Goal: Task Accomplishment & Management: Manage account settings

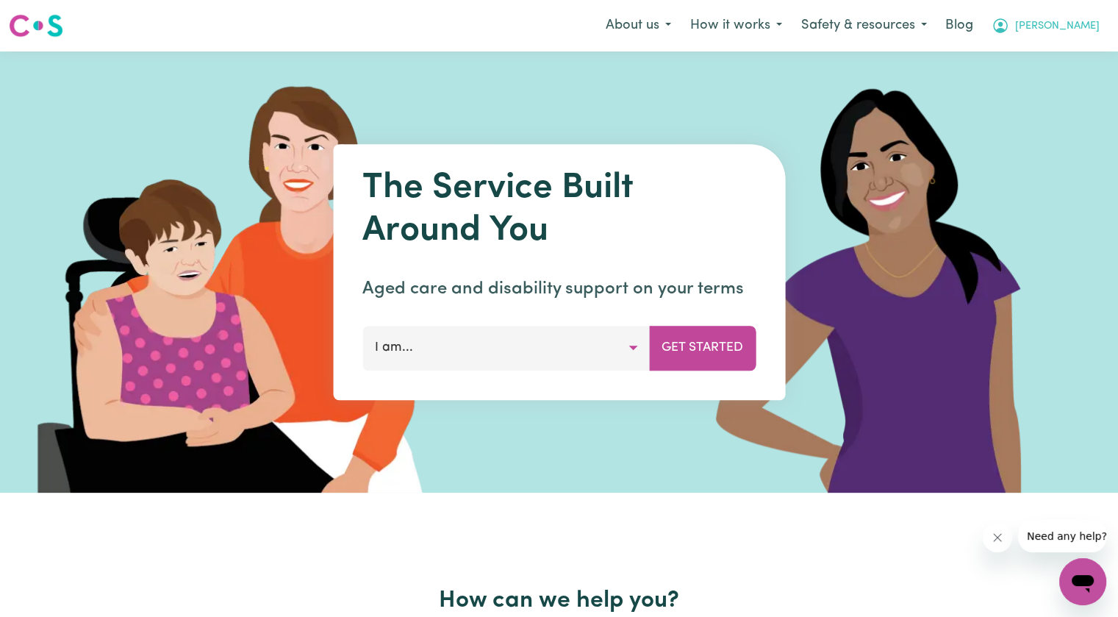
click at [1090, 35] on button "[PERSON_NAME]" at bounding box center [1045, 25] width 127 height 31
click at [1060, 85] on link "Logout" at bounding box center [1050, 85] width 116 height 28
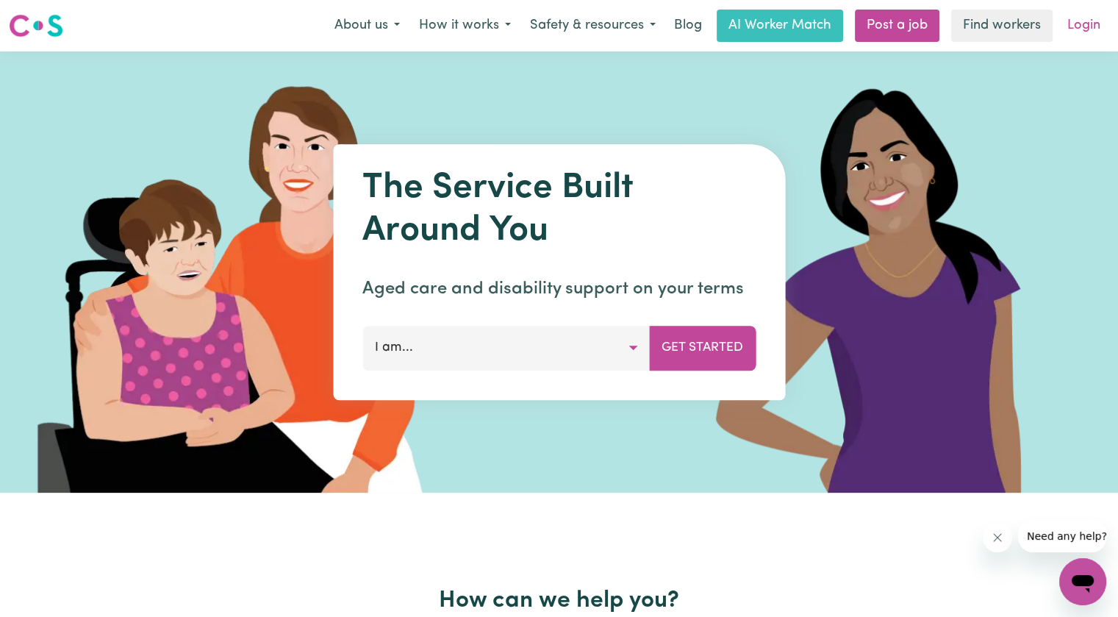
click at [1079, 21] on link "Login" at bounding box center [1083, 26] width 51 height 32
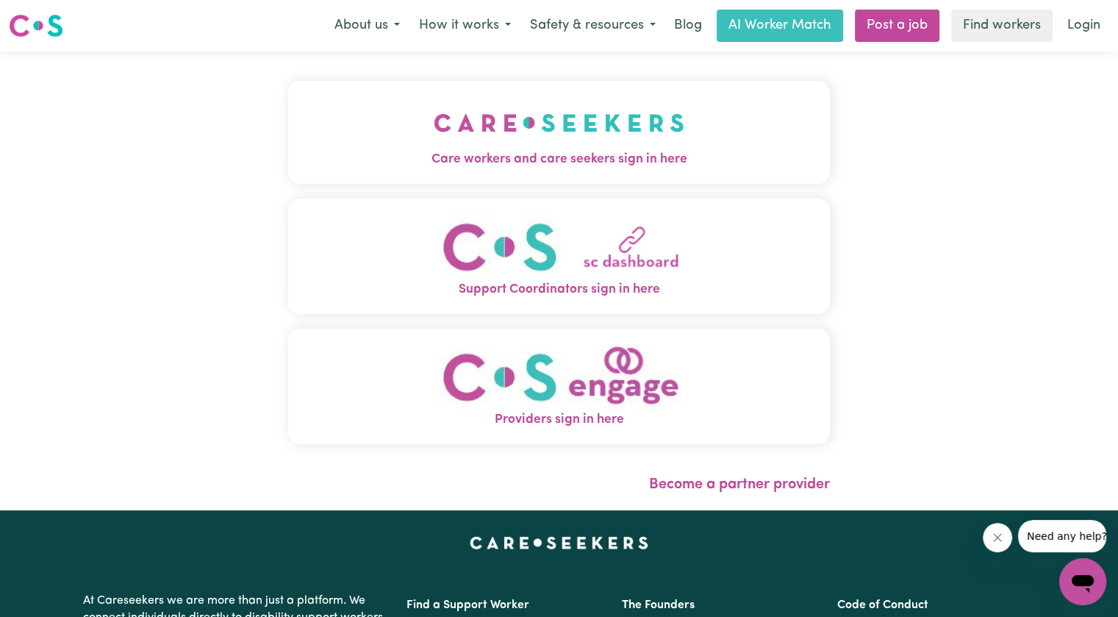
drag, startPoint x: 212, startPoint y: 129, endPoint x: 229, endPoint y: 143, distance: 21.8
click at [212, 129] on div "Care workers and care seekers sign in here Support Coordinators sign in here Pr…" at bounding box center [559, 280] width 1118 height 459
click at [372, 170] on button "Care workers and care seekers sign in here" at bounding box center [559, 132] width 542 height 103
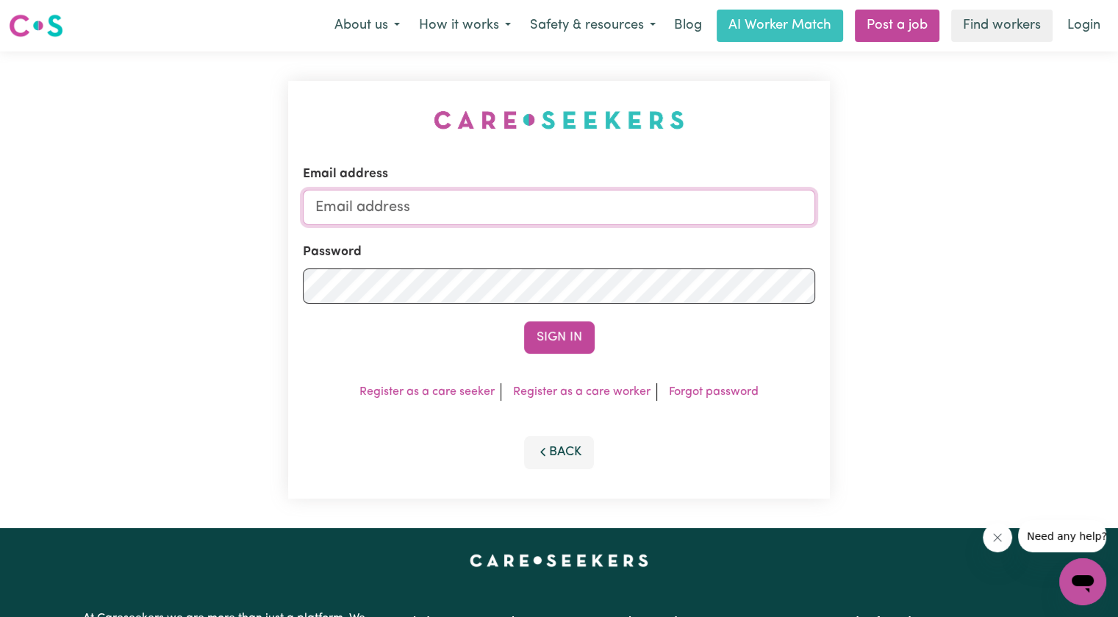
click at [406, 203] on input "Email address" at bounding box center [559, 207] width 512 height 35
drag, startPoint x: 386, startPoint y: 212, endPoint x: 690, endPoint y: 200, distance: 304.5
click at [692, 200] on input "[EMAIL_ADDRESS][DOMAIN_NAME]" at bounding box center [559, 207] width 512 height 35
click at [612, 209] on input "[EMAIL_ADDRESS][DOMAIN_NAME]" at bounding box center [559, 207] width 512 height 35
drag, startPoint x: 658, startPoint y: 207, endPoint x: 392, endPoint y: 211, distance: 266.0
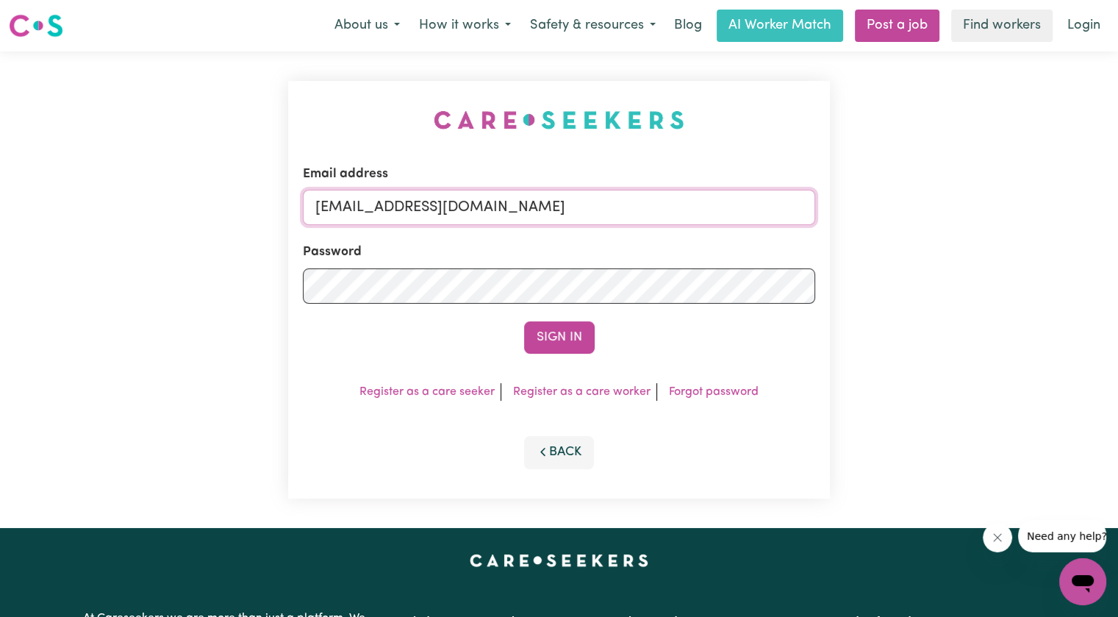
click at [392, 211] on input "[EMAIL_ADDRESS][DOMAIN_NAME]" at bounding box center [559, 207] width 512 height 35
paste input "angiedong"
type input "[EMAIL_ADDRESS][DOMAIN_NAME]"
click at [396, 256] on div "Password" at bounding box center [559, 273] width 512 height 60
click at [524, 321] on button "Sign In" at bounding box center [559, 337] width 71 height 32
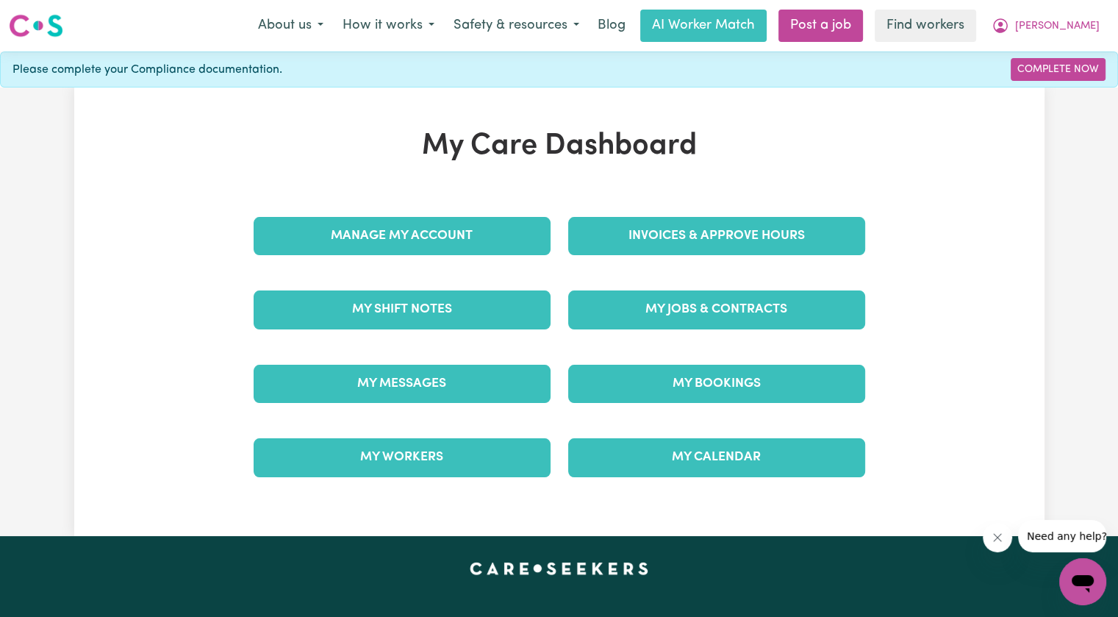
click at [633, 255] on div "Invoices & Approve Hours" at bounding box center [716, 235] width 315 height 73
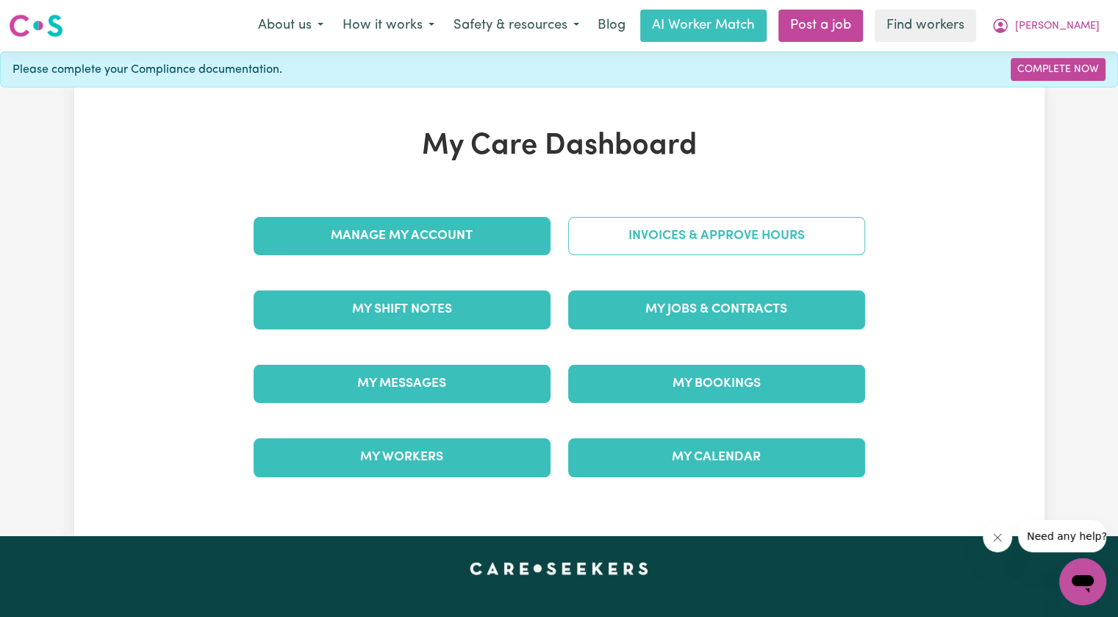
click at [625, 245] on link "Invoices & Approve Hours" at bounding box center [716, 236] width 297 height 38
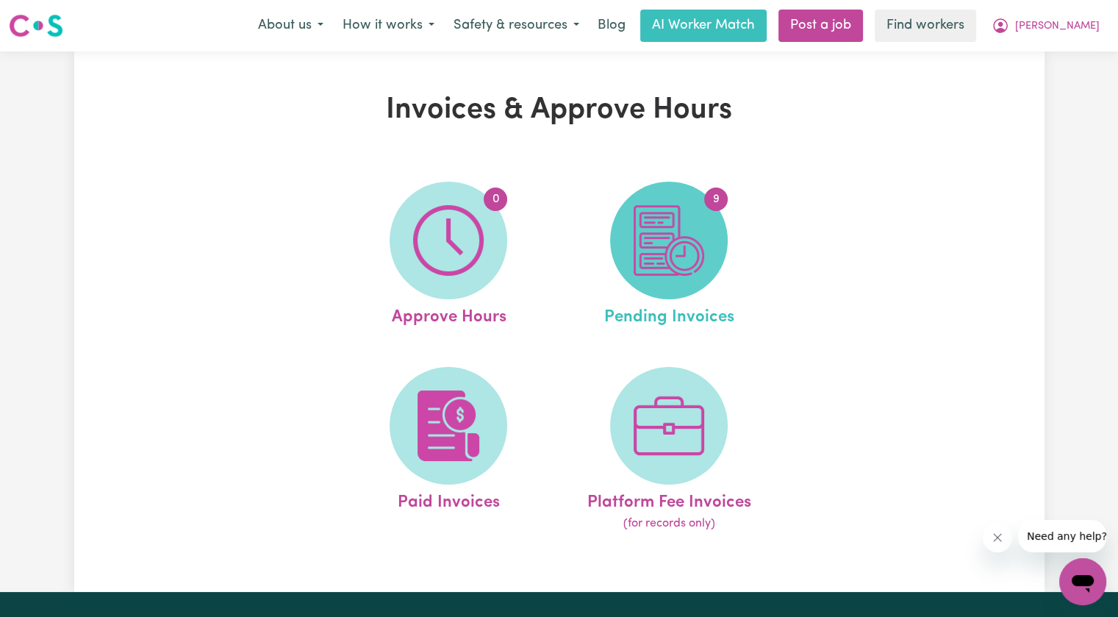
click at [658, 226] on img at bounding box center [668, 240] width 71 height 71
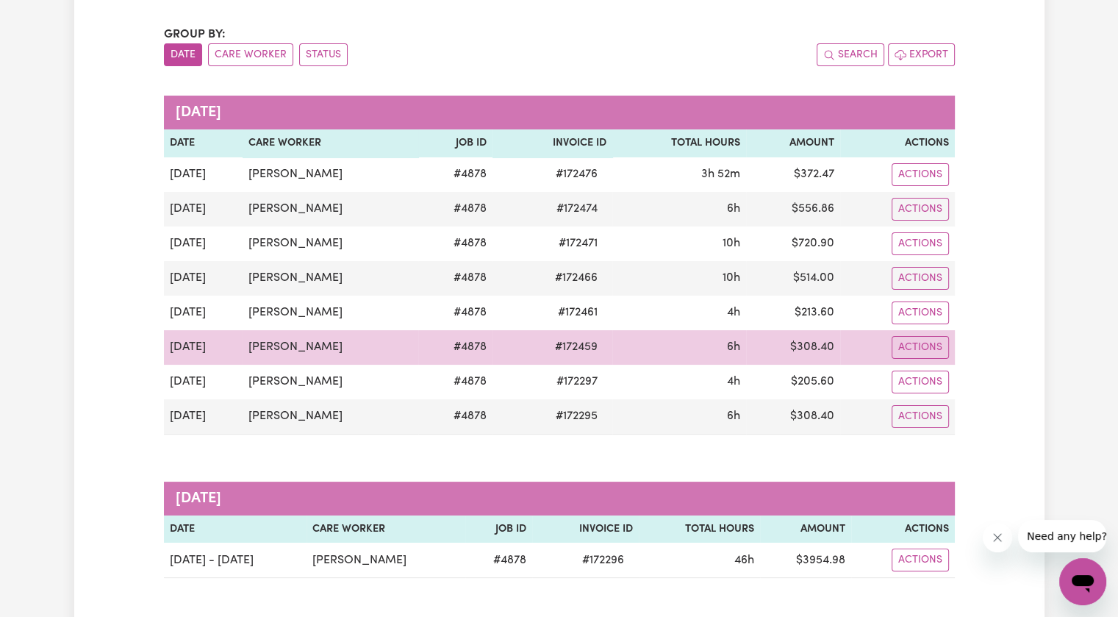
scroll to position [147, 0]
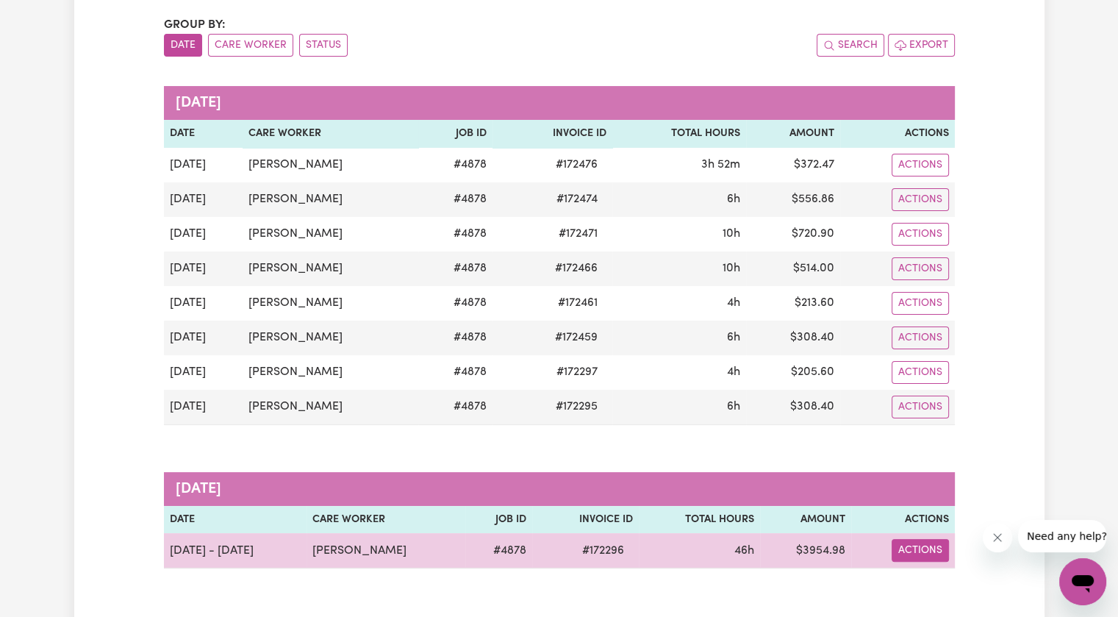
click at [901, 542] on button "Actions" at bounding box center [919, 550] width 57 height 23
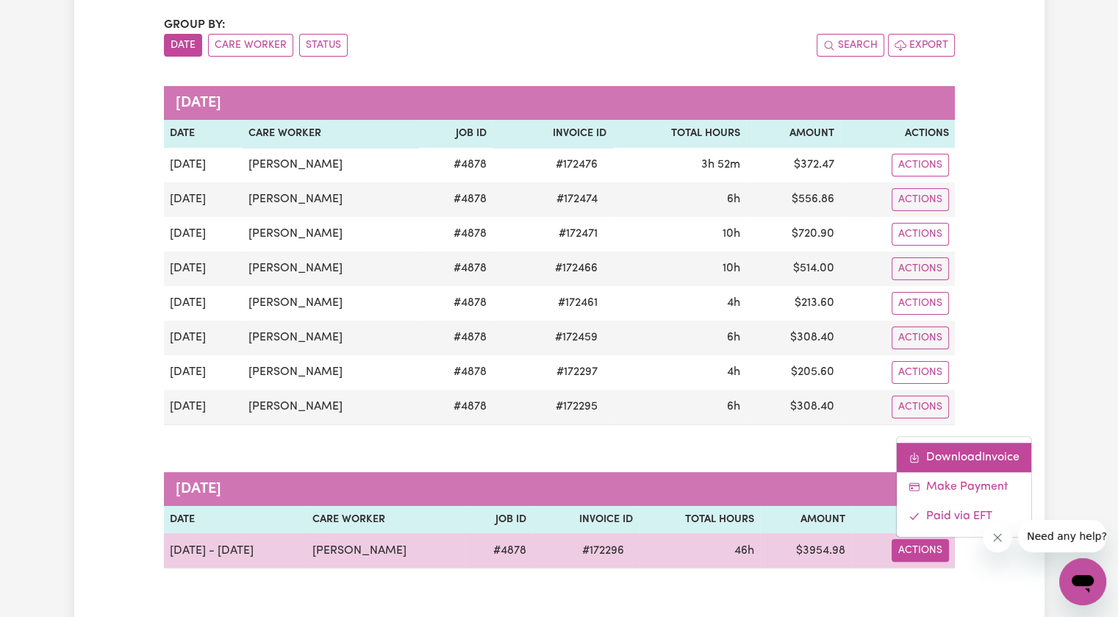
click at [939, 465] on link "Download Invoice" at bounding box center [964, 456] width 134 height 29
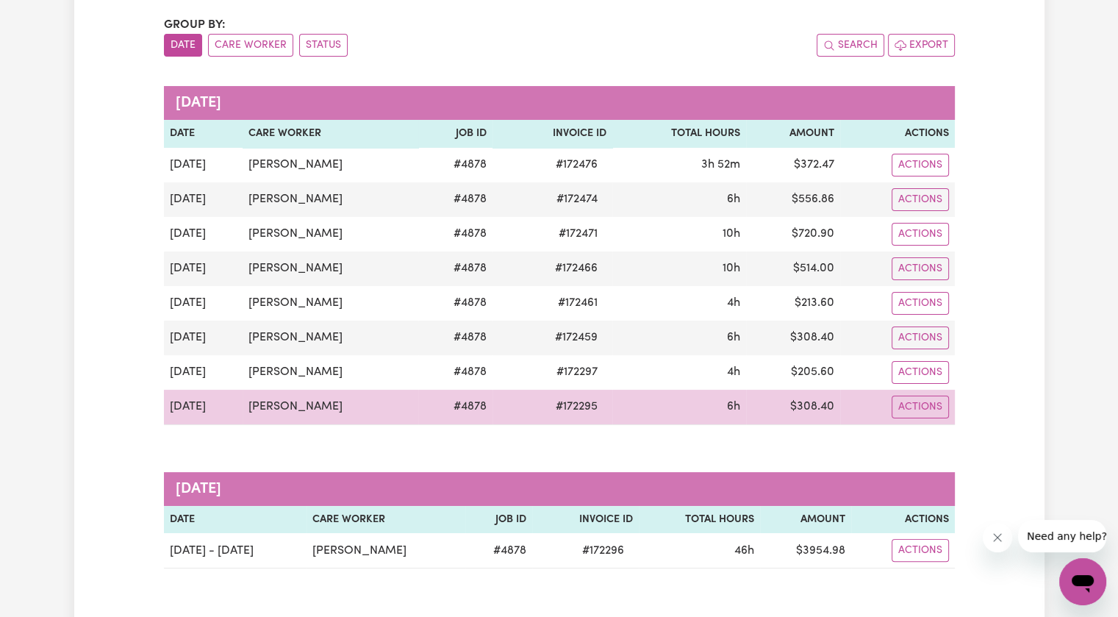
click at [575, 399] on span "# 172295" at bounding box center [577, 407] width 60 height 18
click at [574, 399] on span "# 172295" at bounding box center [577, 407] width 60 height 18
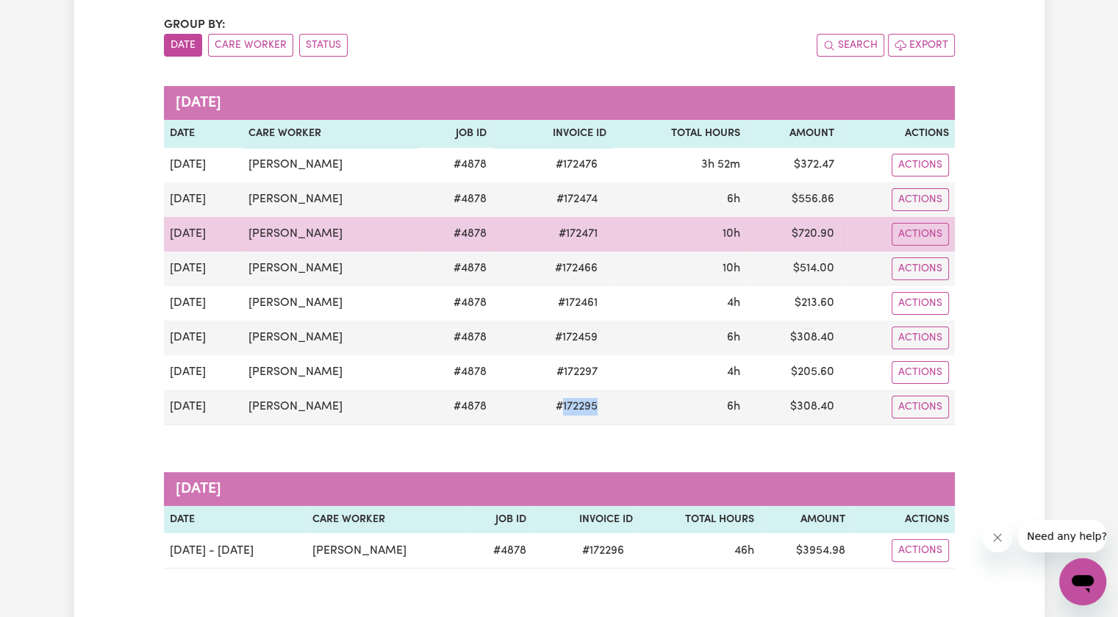
copy span "172295"
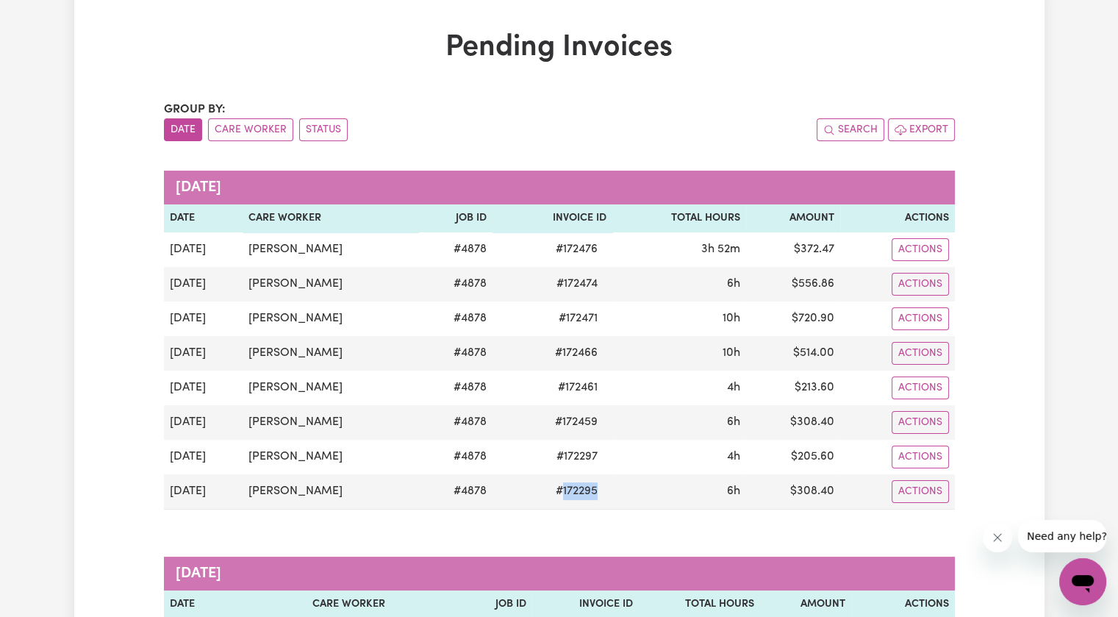
scroll to position [0, 0]
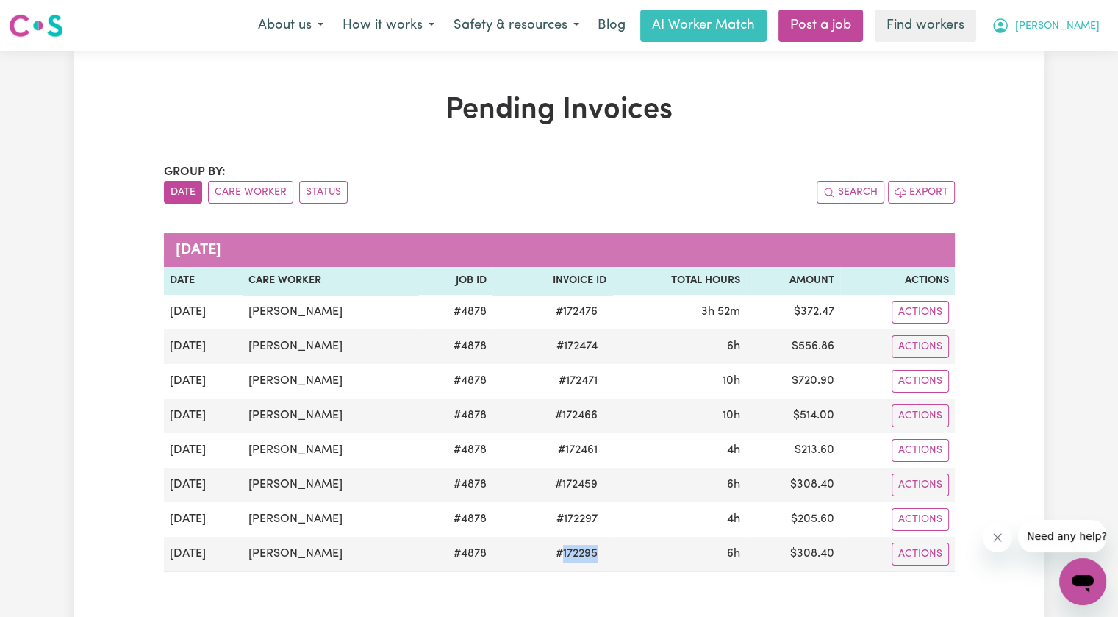
click at [1083, 26] on span "[PERSON_NAME]" at bounding box center [1057, 26] width 85 height 16
click at [1054, 90] on link "Logout" at bounding box center [1050, 85] width 116 height 28
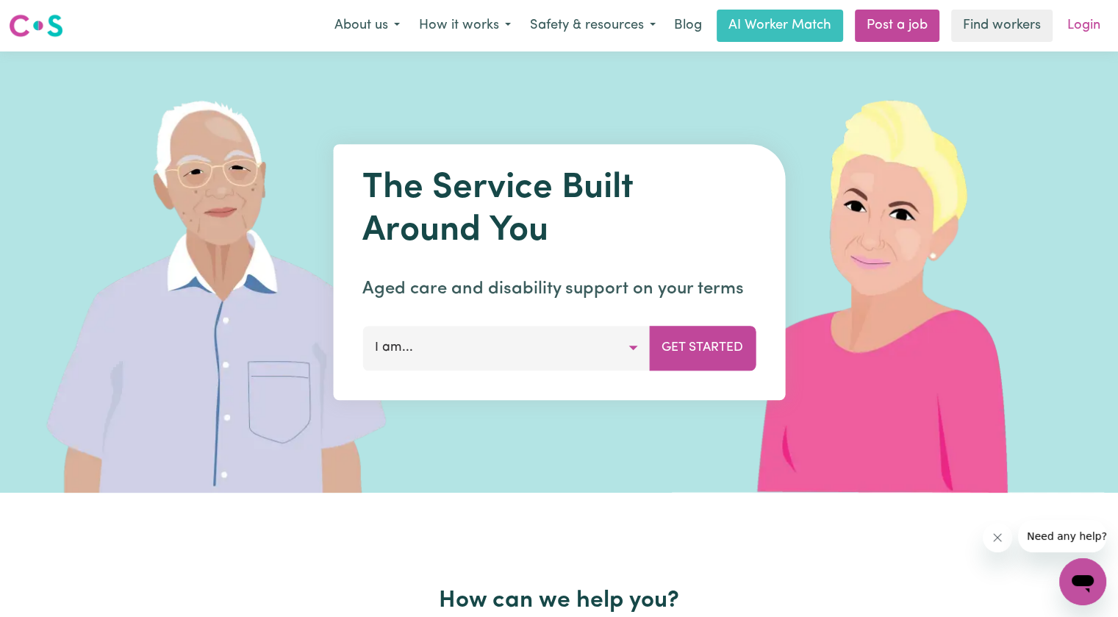
click at [1076, 31] on link "Login" at bounding box center [1083, 26] width 51 height 32
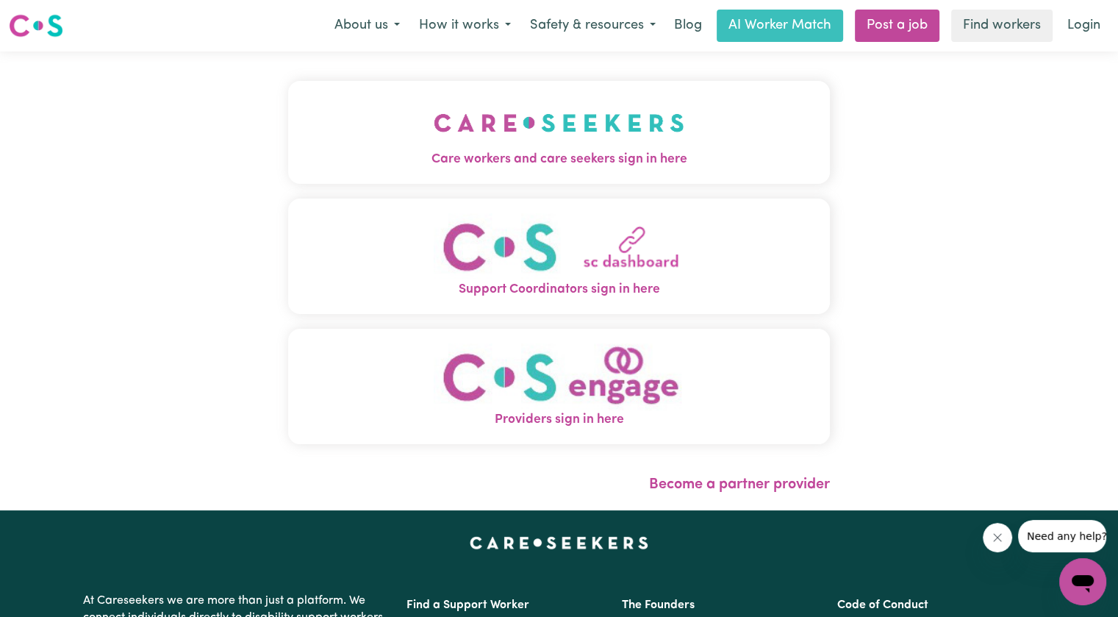
click at [624, 113] on button "Care workers and care seekers sign in here" at bounding box center [559, 132] width 542 height 103
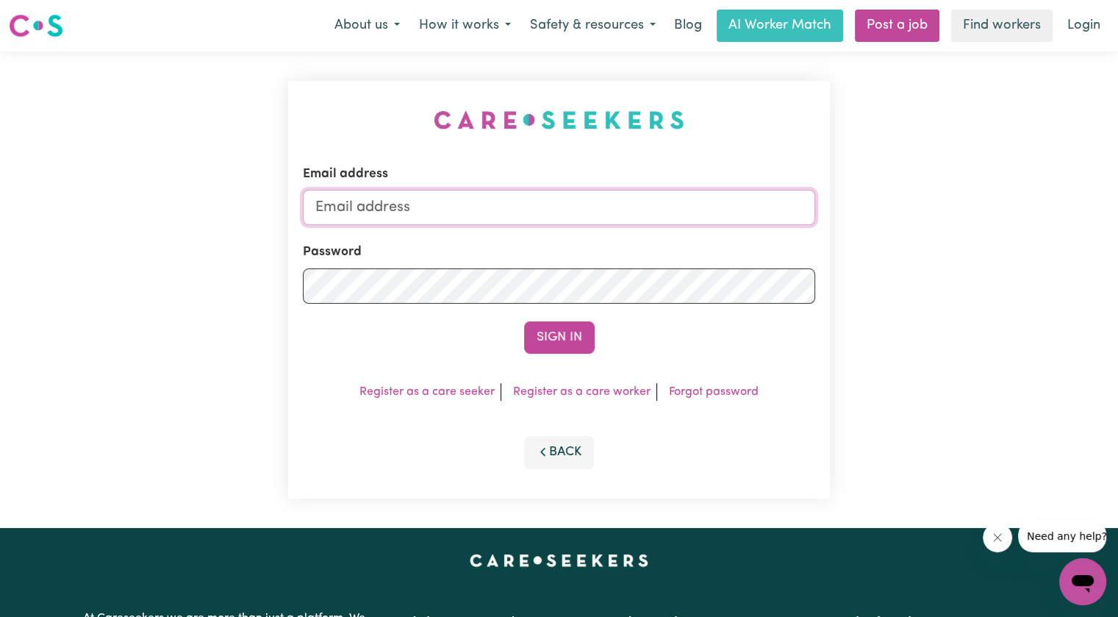
click at [556, 213] on input "Email address" at bounding box center [559, 207] width 512 height 35
drag, startPoint x: 394, startPoint y: 204, endPoint x: 467, endPoint y: 203, distance: 72.8
click at [467, 203] on input "[EMAIL_ADDRESS][DOMAIN_NAME]" at bounding box center [559, 207] width 512 height 35
type input "[EMAIL_ADDRESS][DOMAIN_NAME]"
click at [524, 321] on button "Sign In" at bounding box center [559, 337] width 71 height 32
